Goal: Find specific page/section: Find specific page/section

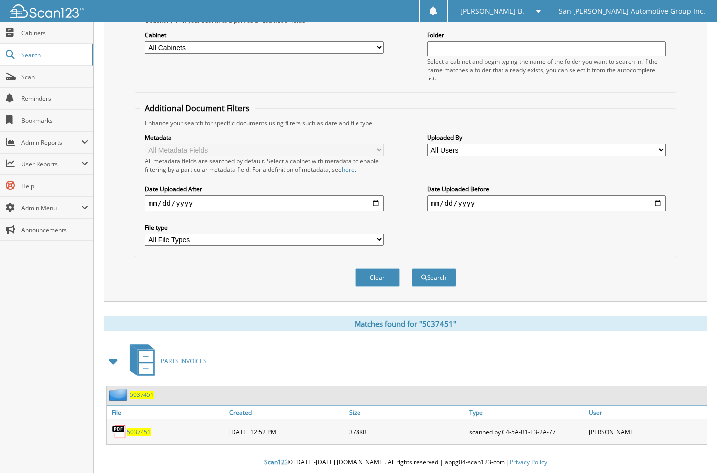
click at [372, 281] on button "Clear" at bounding box center [377, 277] width 45 height 18
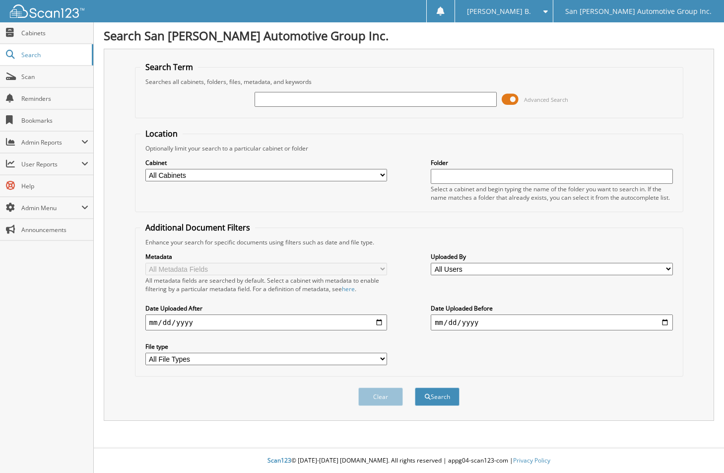
paste input "6183098"
type input "6183098"
click at [415, 387] on button "Search" at bounding box center [437, 396] width 45 height 18
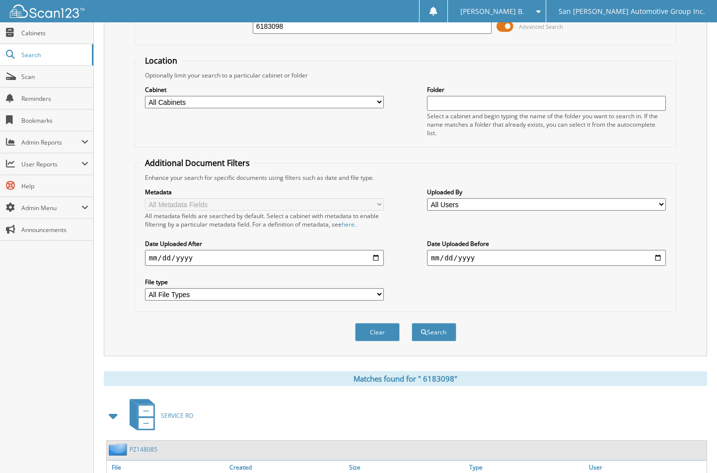
scroll to position [130, 0]
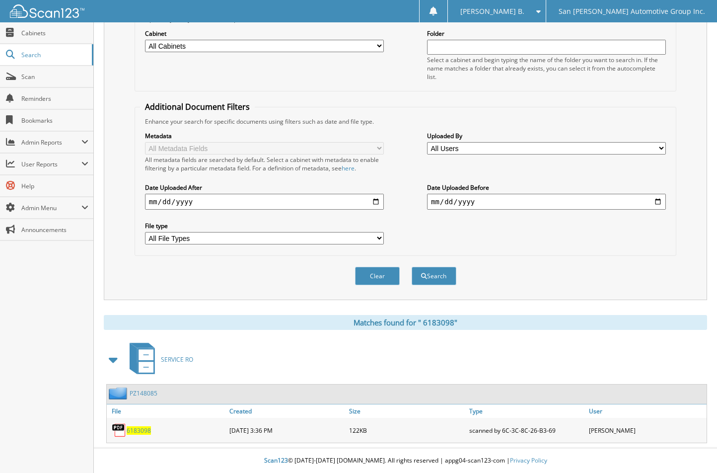
click at [140, 430] on span "6 1 8 3 0 9 8" at bounding box center [139, 430] width 24 height 8
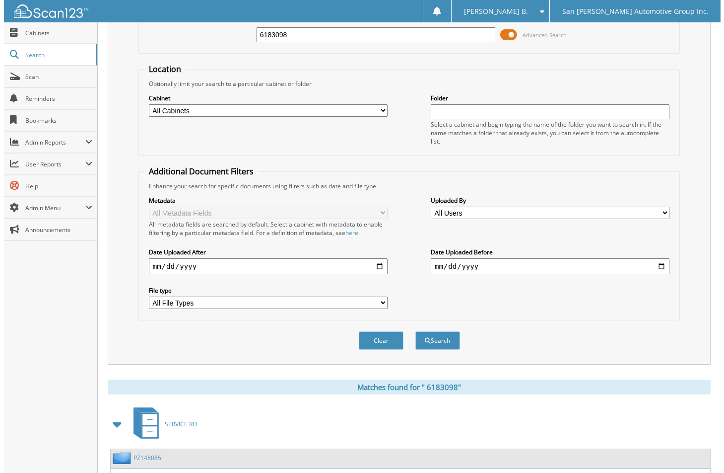
scroll to position [0, 0]
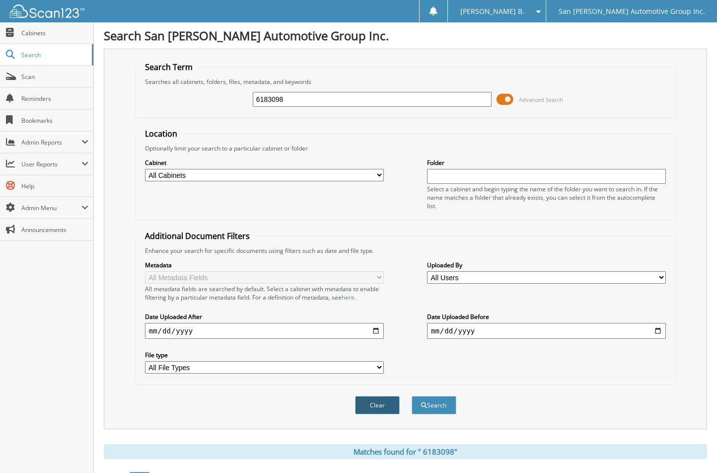
click at [370, 404] on button "Clear" at bounding box center [377, 405] width 45 height 18
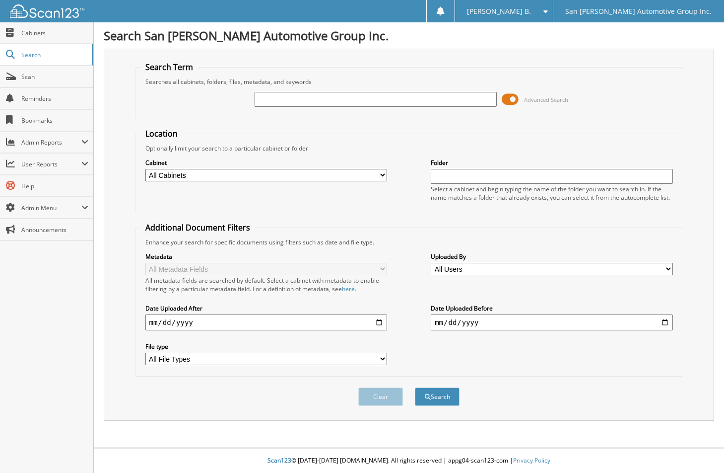
click at [629, 58] on div "Search Term Searches all cabinets, folders, files, metadata, and keywords Advan…" at bounding box center [409, 235] width 611 height 372
click at [28, 29] on span "Cabinets" at bounding box center [54, 33] width 67 height 8
